Goal: Find specific page/section: Find specific page/section

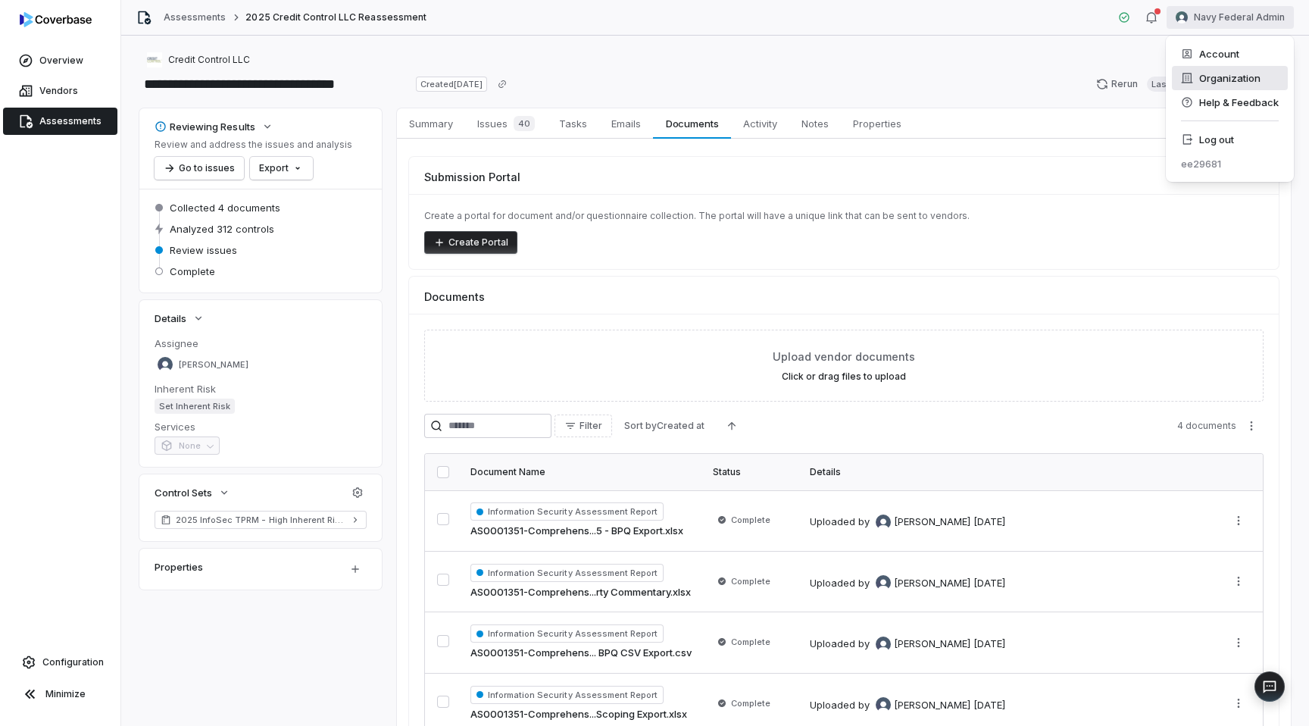
scroll to position [90, 0]
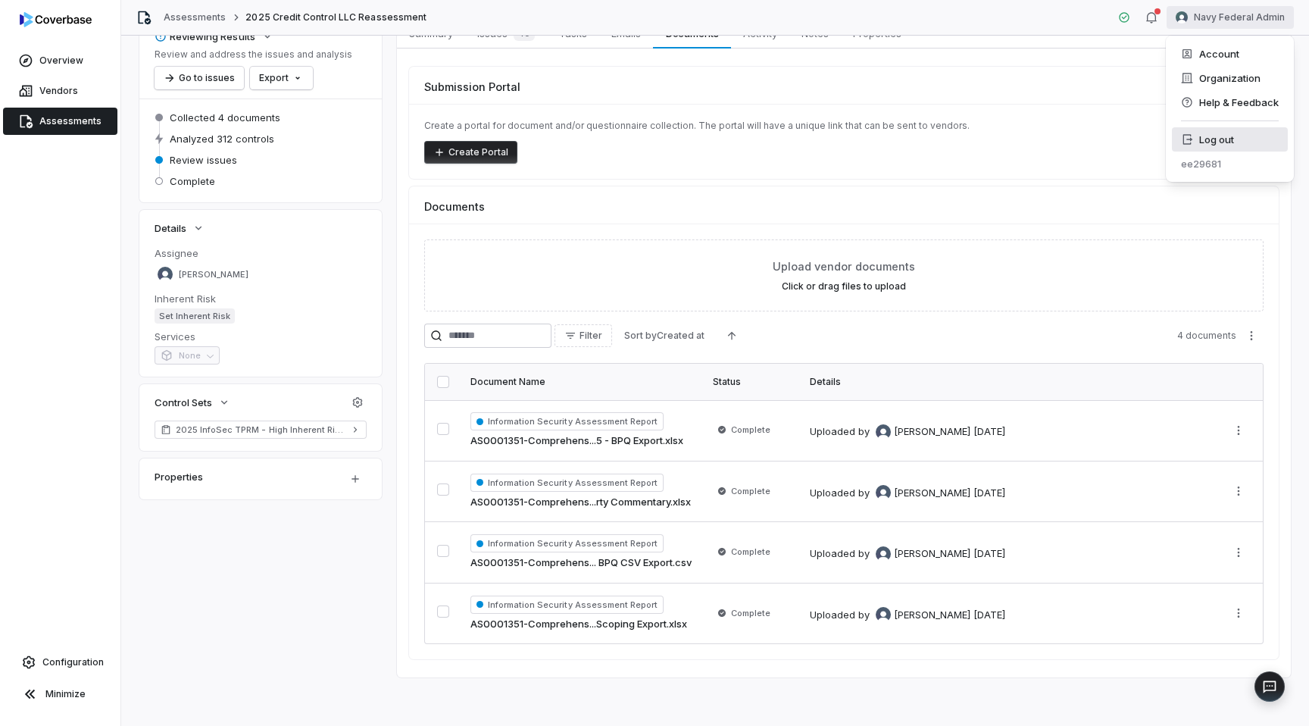
click at [1217, 139] on div "Log out" at bounding box center [1230, 139] width 116 height 24
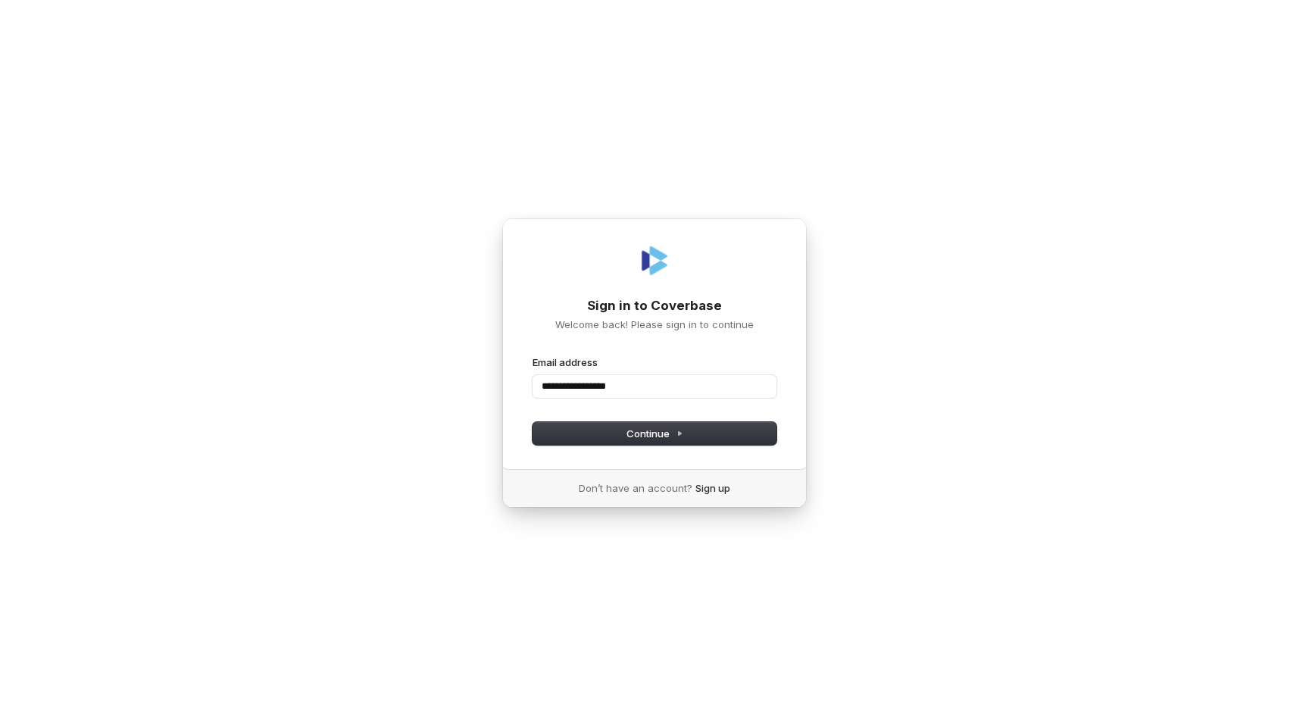
type input "**********"
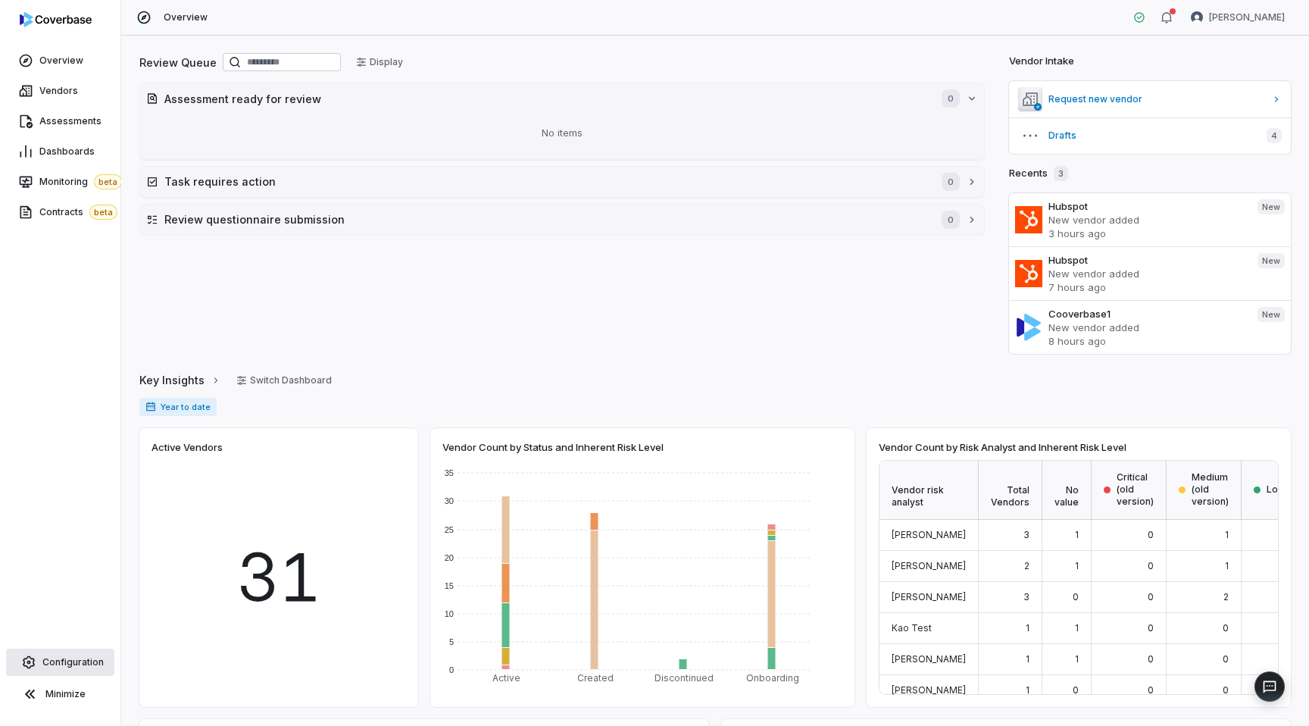
click at [74, 661] on span "Configuration" at bounding box center [72, 662] width 61 height 12
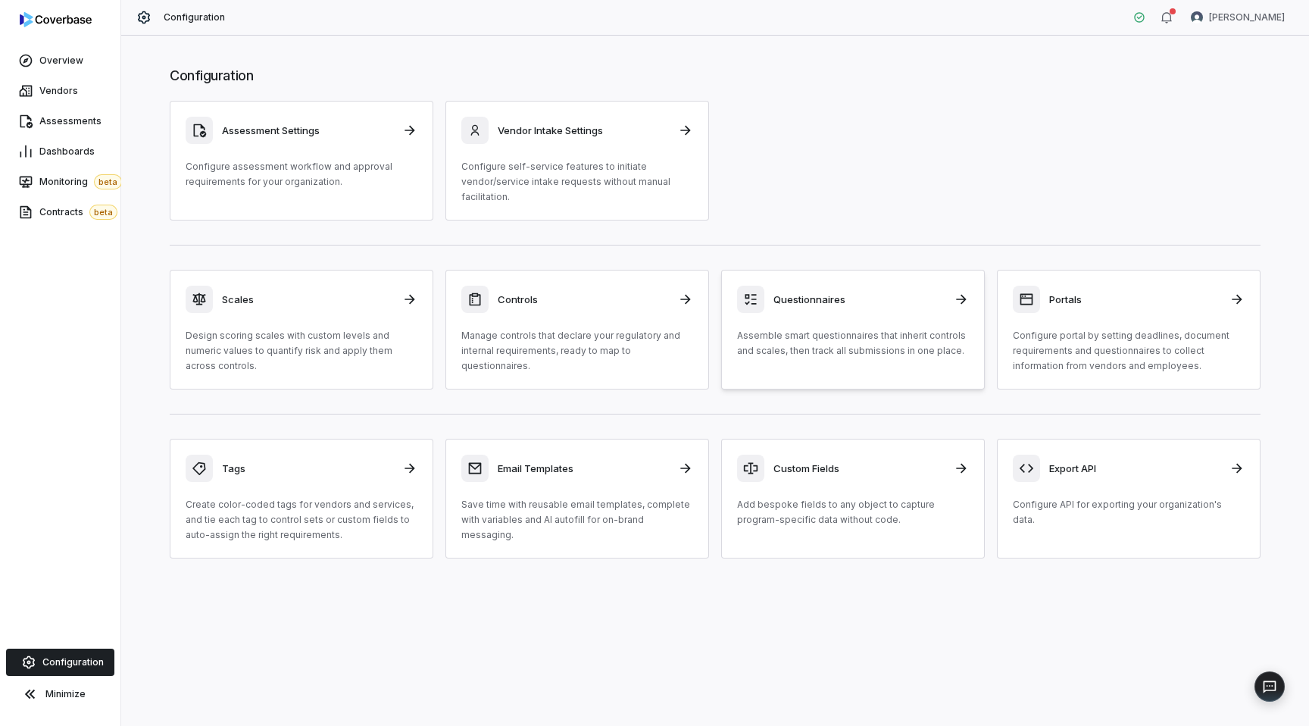
click at [864, 312] on div "Questionnaires" at bounding box center [853, 299] width 232 height 27
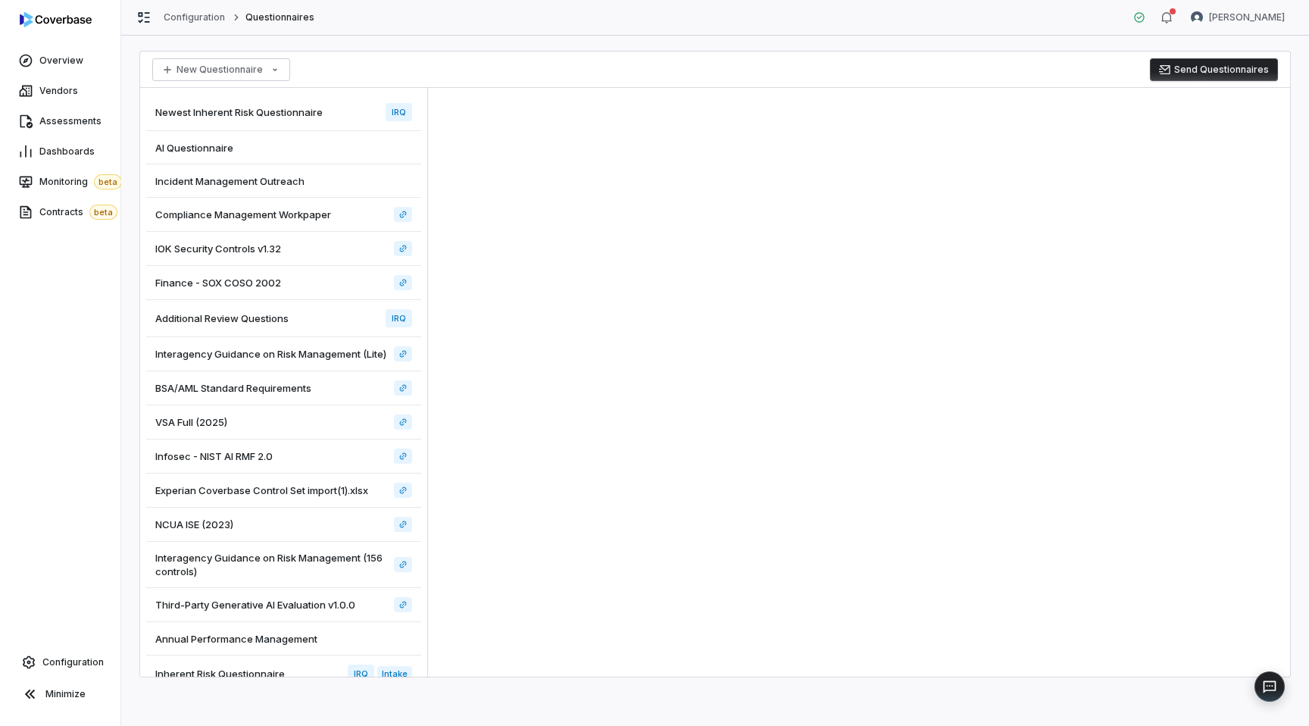
click at [279, 408] on div "VSA Full (2025)" at bounding box center [283, 422] width 275 height 34
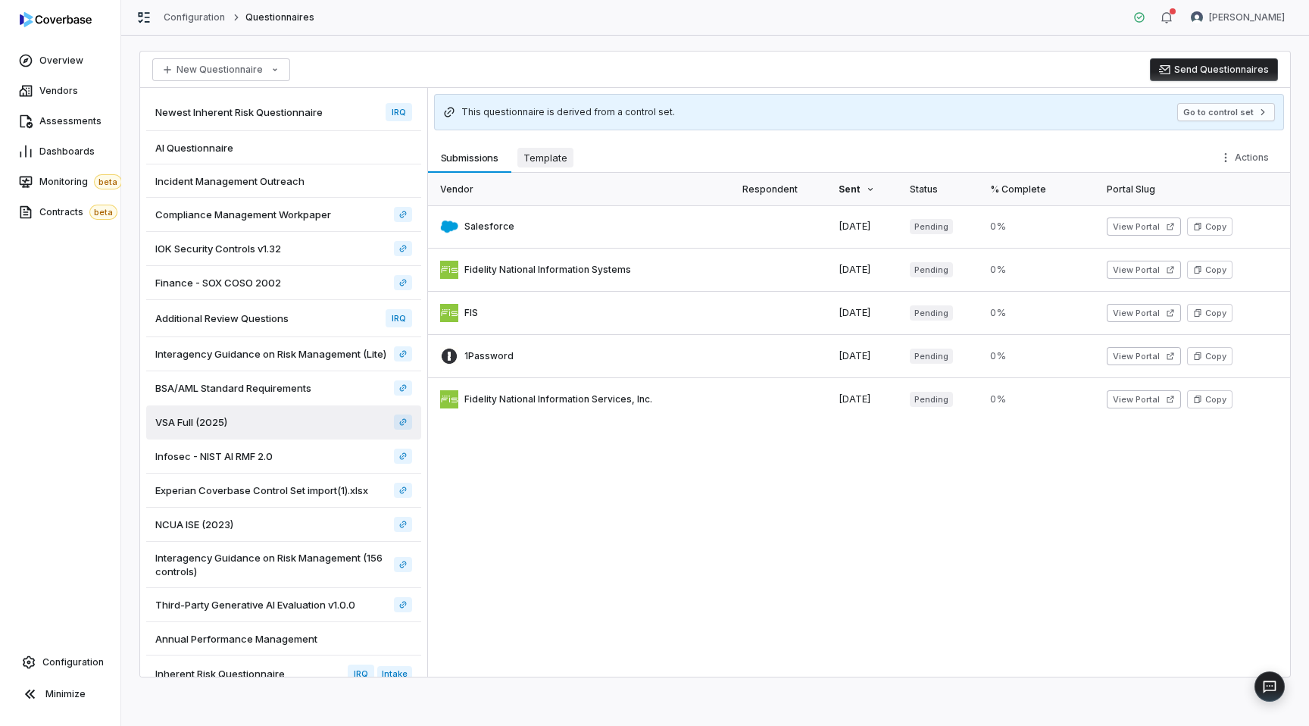
click at [536, 153] on span "Template" at bounding box center [546, 158] width 56 height 20
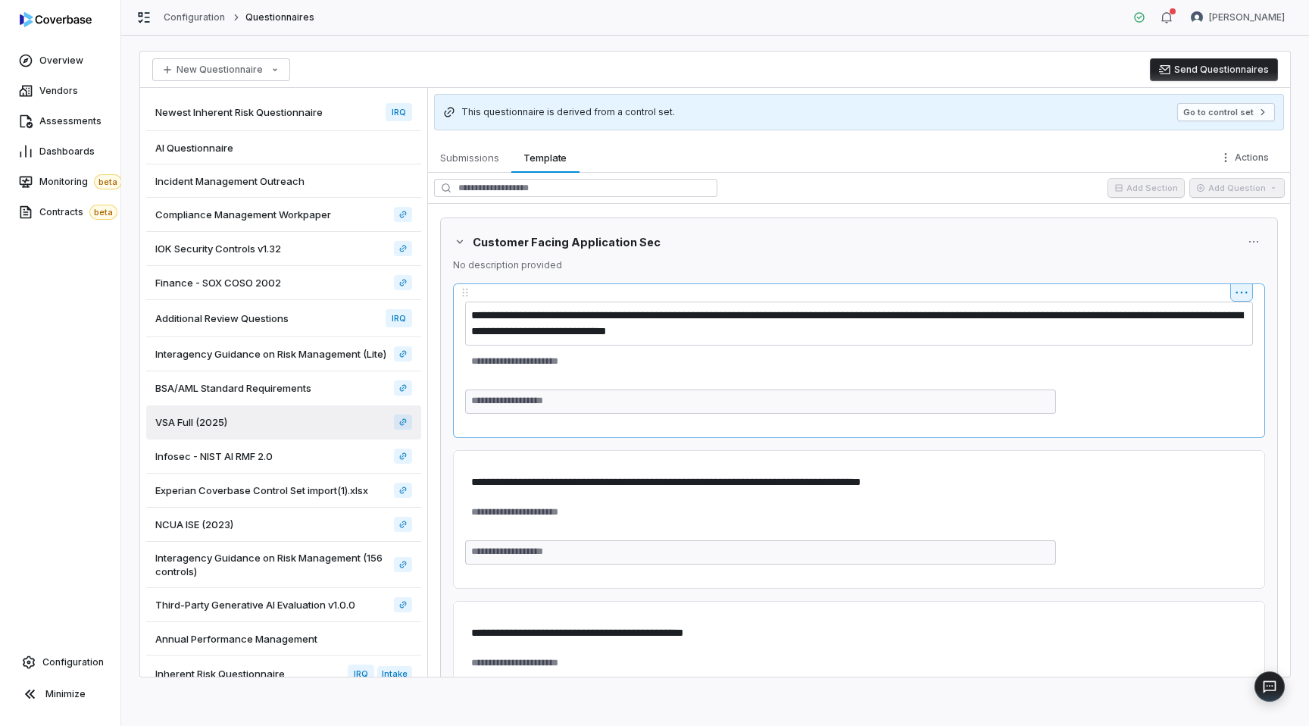
scroll to position [87, 0]
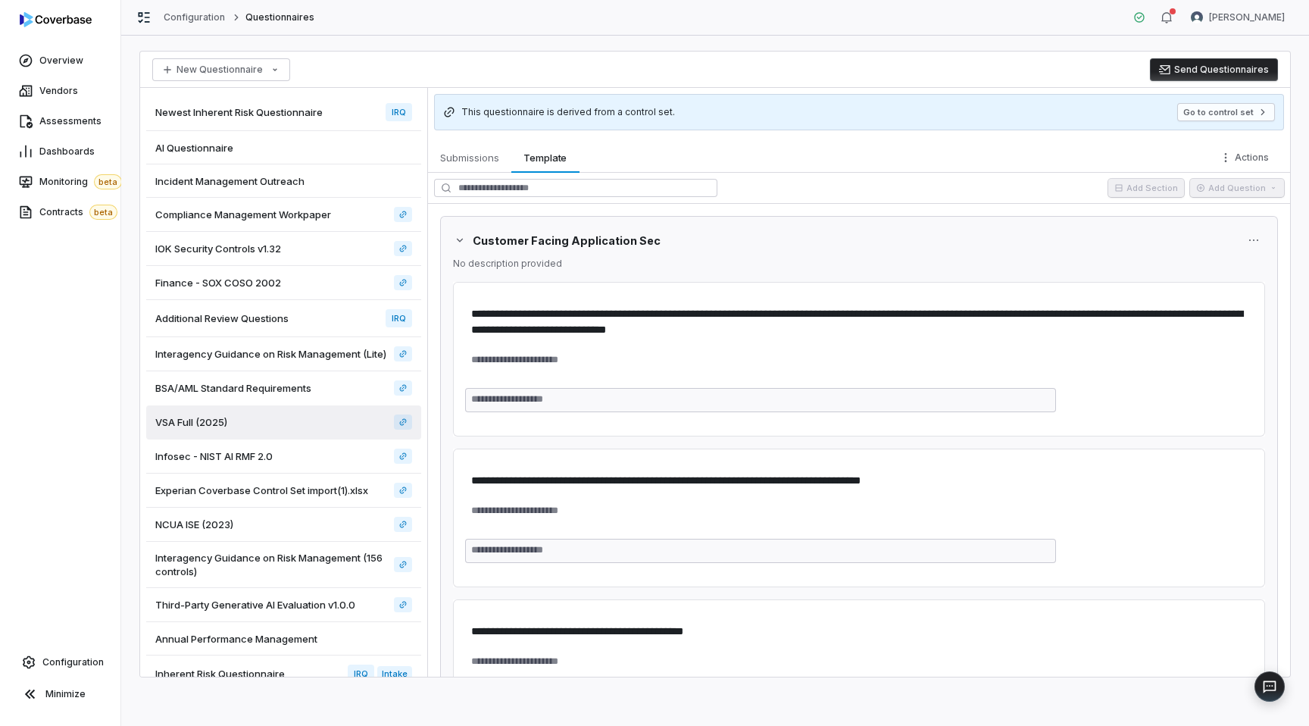
click at [489, 261] on p "No description provided" at bounding box center [859, 264] width 812 height 12
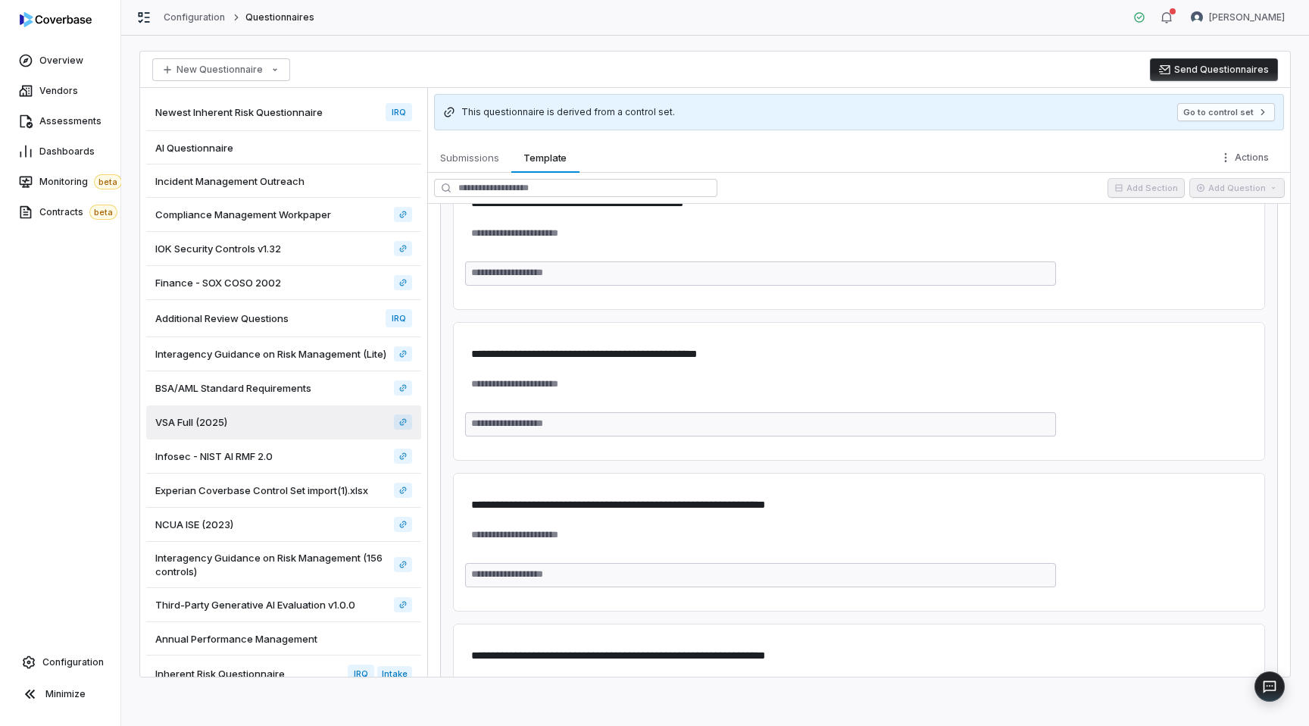
scroll to position [0, 0]
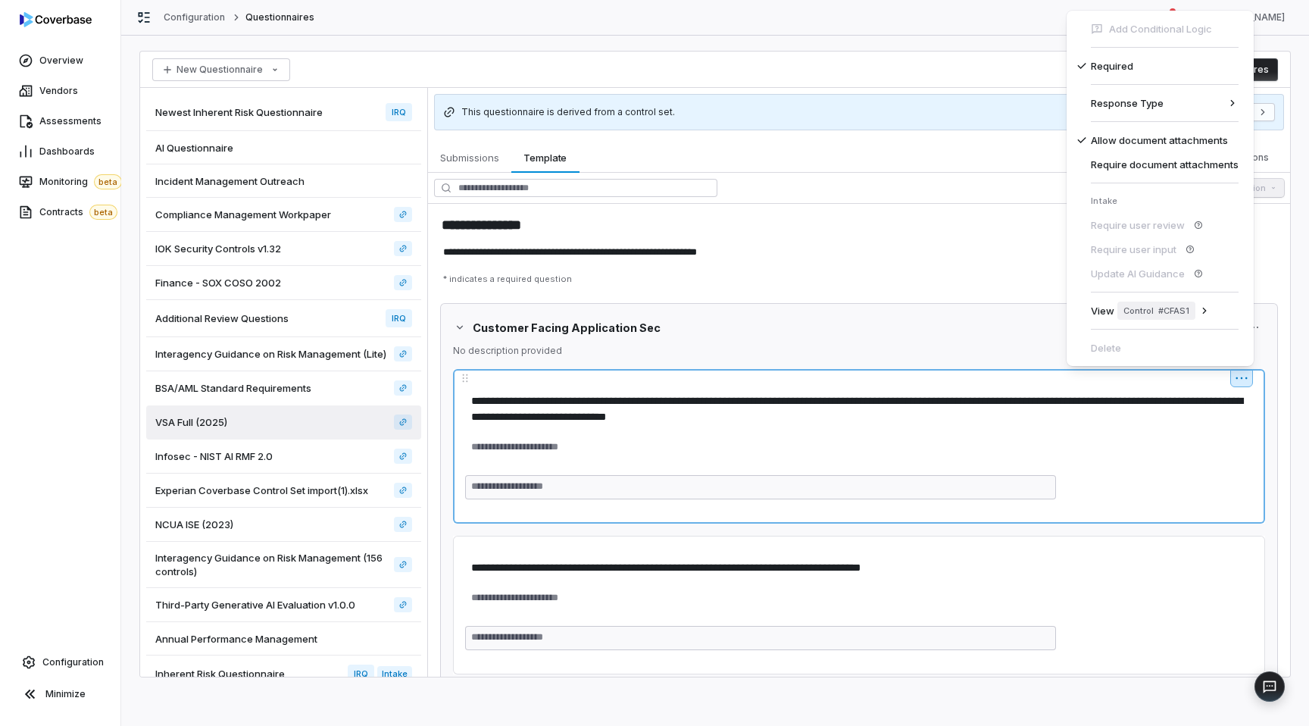
click at [1240, 374] on html "**********" at bounding box center [654, 363] width 1309 height 726
click at [722, 508] on html "**********" at bounding box center [654, 363] width 1309 height 726
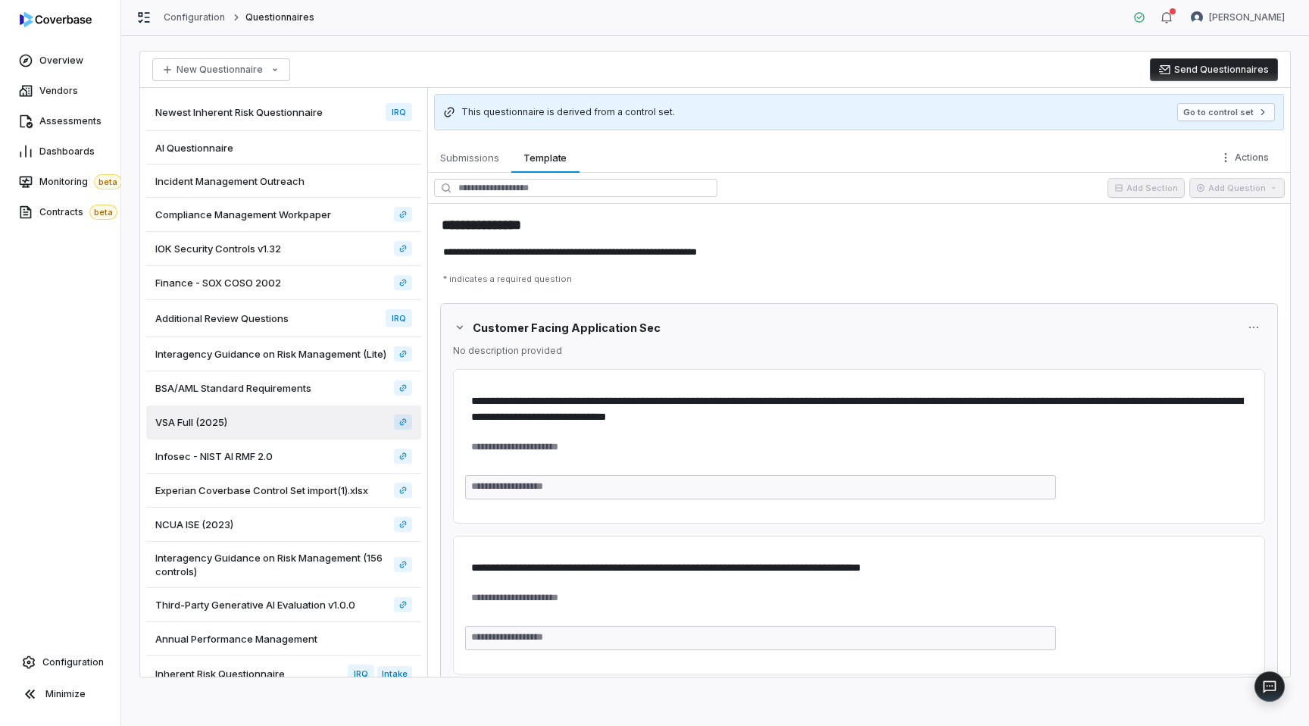
click at [323, 381] on div "BSA/AML Standard Requirements" at bounding box center [283, 388] width 275 height 34
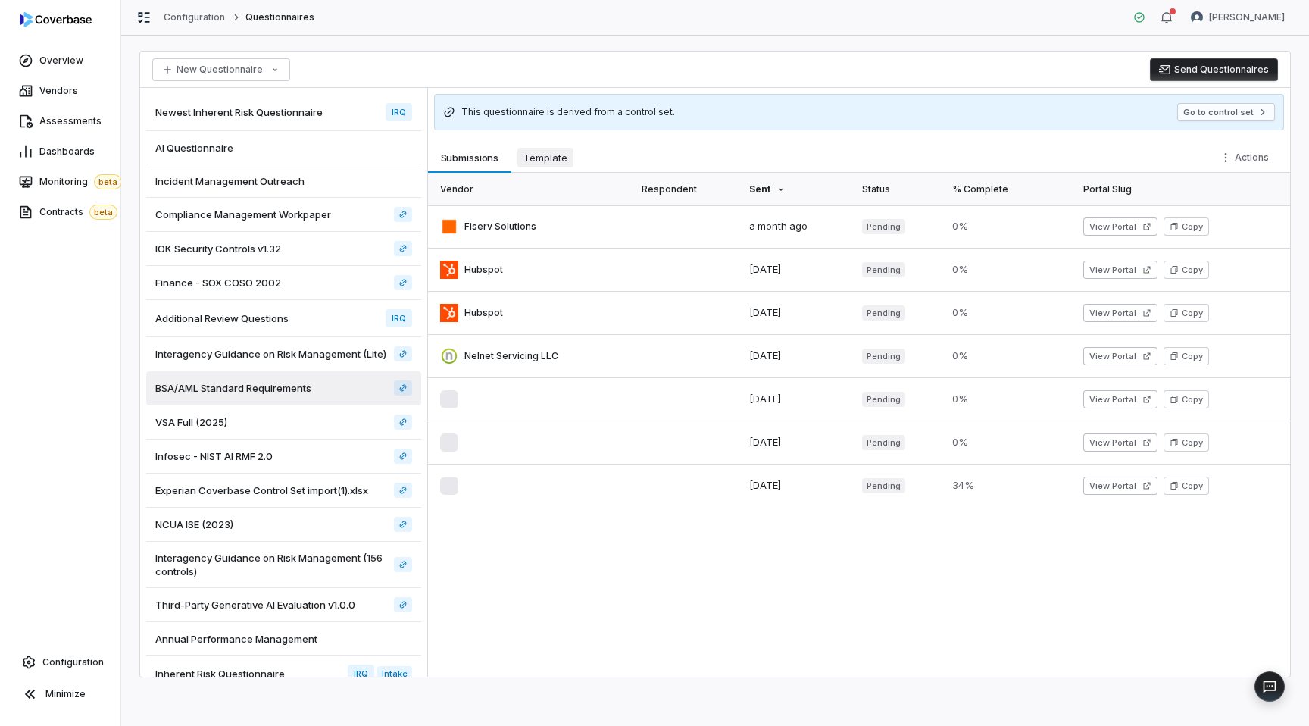
click at [537, 166] on span "Template" at bounding box center [546, 158] width 56 height 20
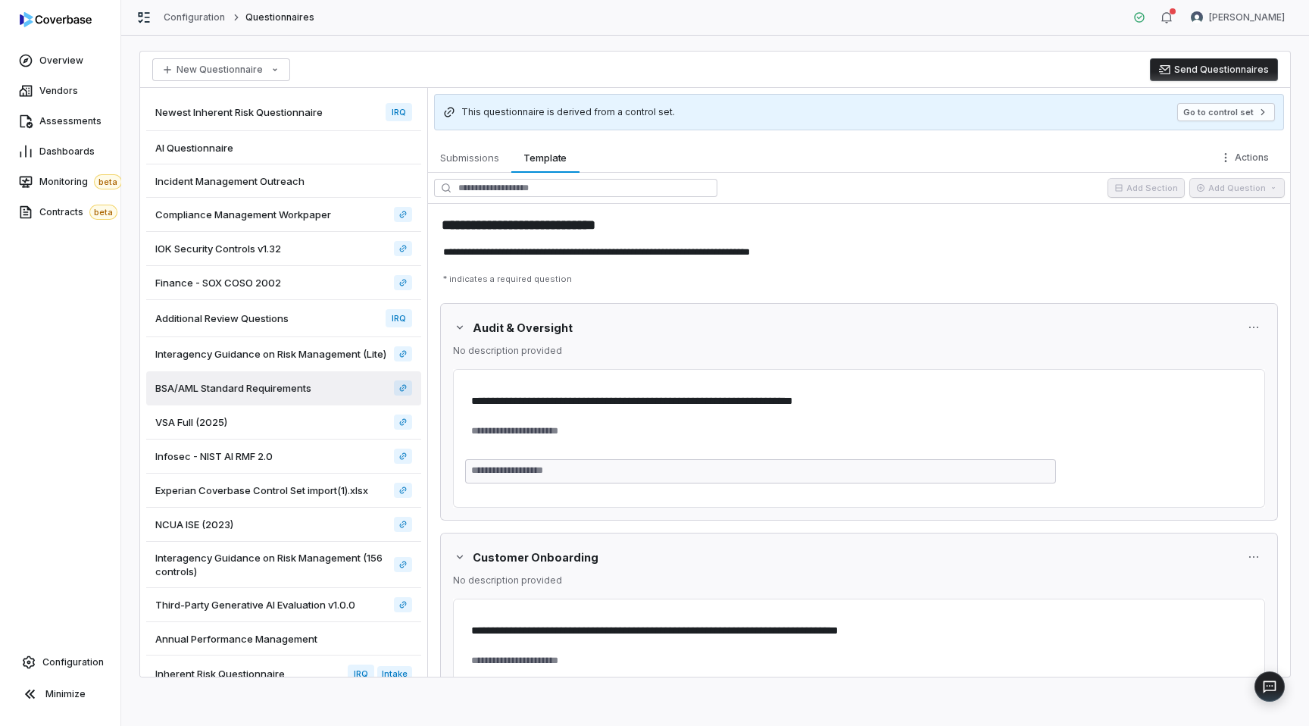
click at [319, 161] on div "AI Questionnaire" at bounding box center [283, 147] width 275 height 33
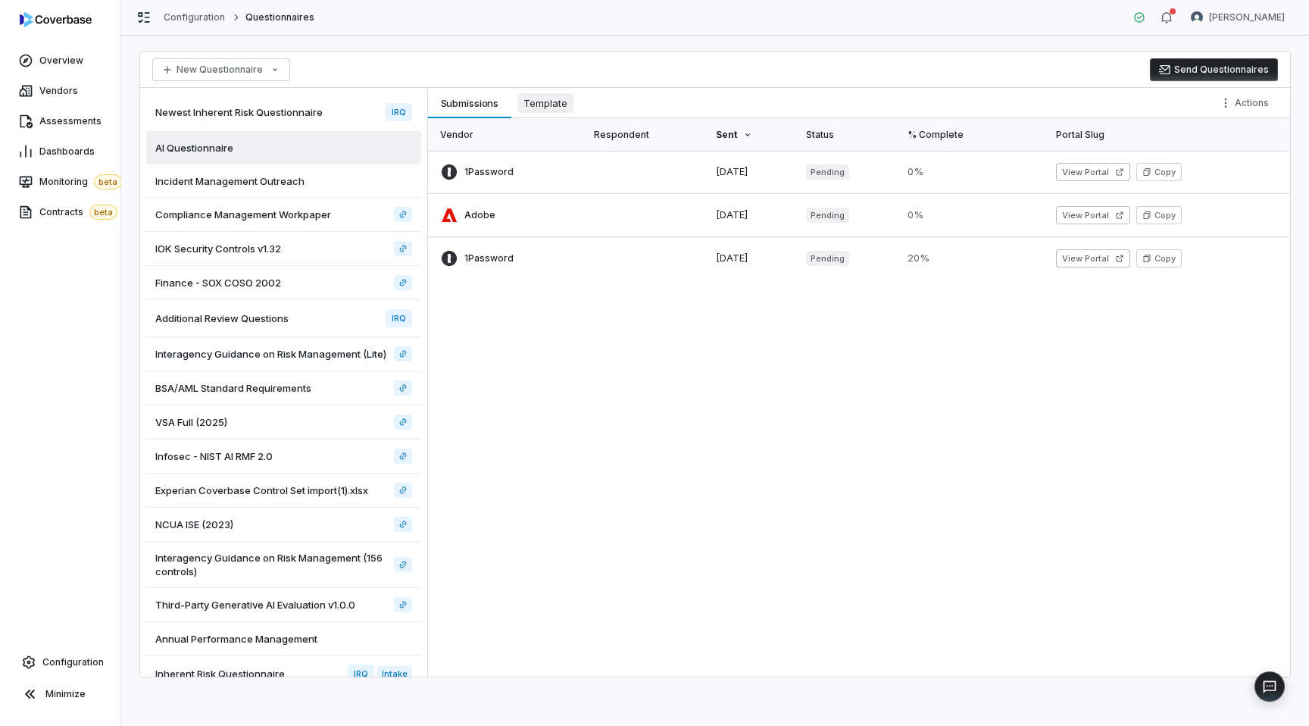
click at [552, 102] on span "Template" at bounding box center [546, 103] width 56 height 20
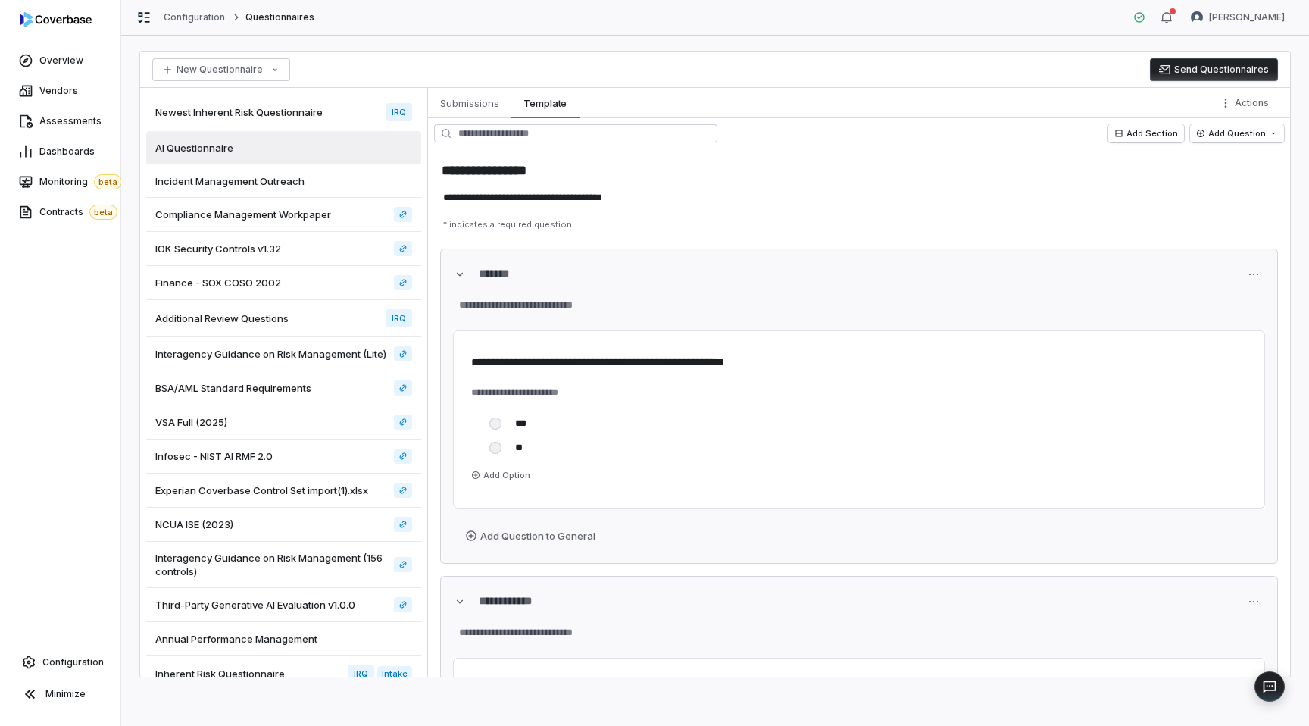
type textarea "*"
